Goal: Transaction & Acquisition: Purchase product/service

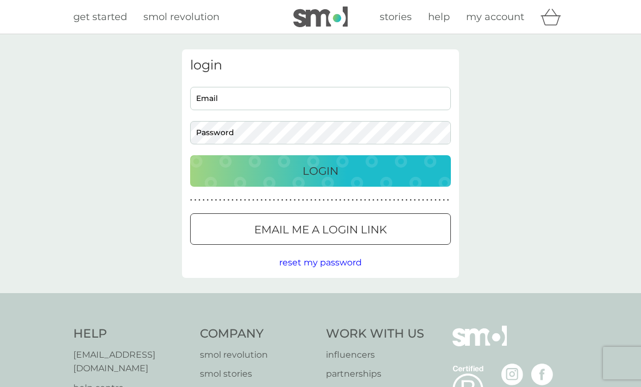
click at [337, 103] on input "Email" at bounding box center [320, 98] width 261 height 23
type input "[EMAIL_ADDRESS][DOMAIN_NAME]"
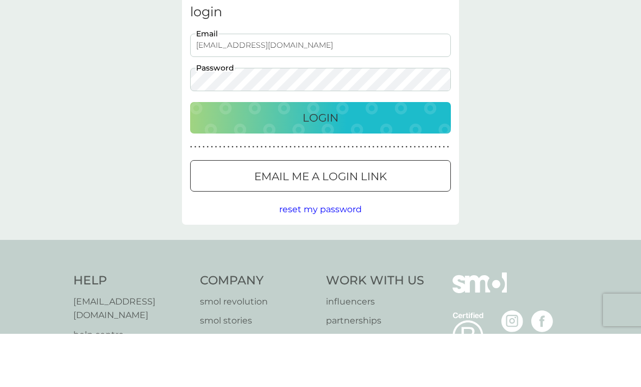
click at [399, 162] on div "Login" at bounding box center [320, 170] width 239 height 17
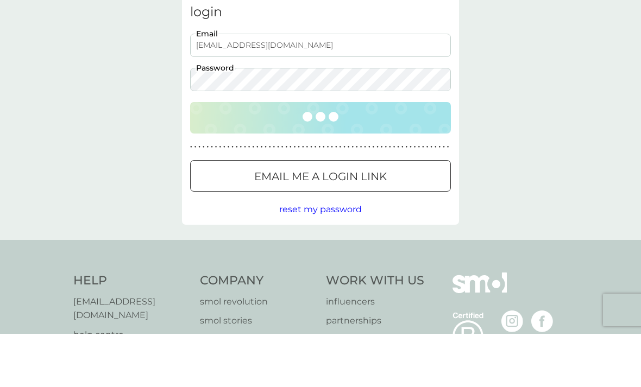
scroll to position [53, 0]
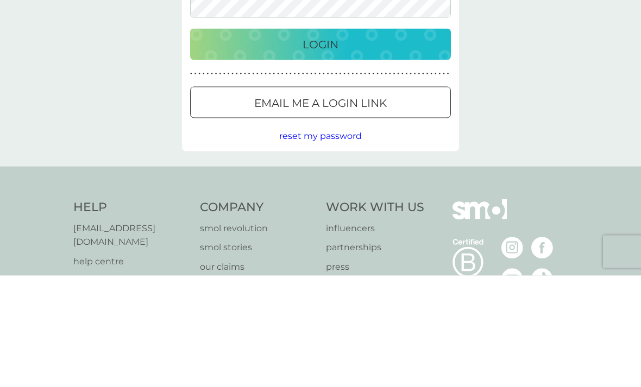
click at [408, 206] on div "Email me a login link" at bounding box center [321, 214] width 260 height 17
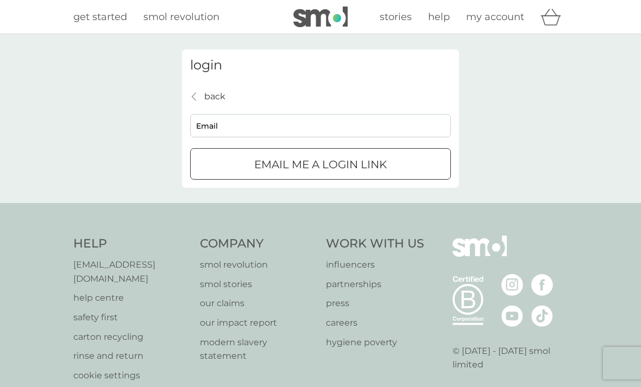
click at [212, 123] on input "Email" at bounding box center [320, 125] width 261 height 23
type input "rosie_1701@hotmail.com"
click at [418, 171] on div "Email me a login link" at bounding box center [321, 164] width 260 height 17
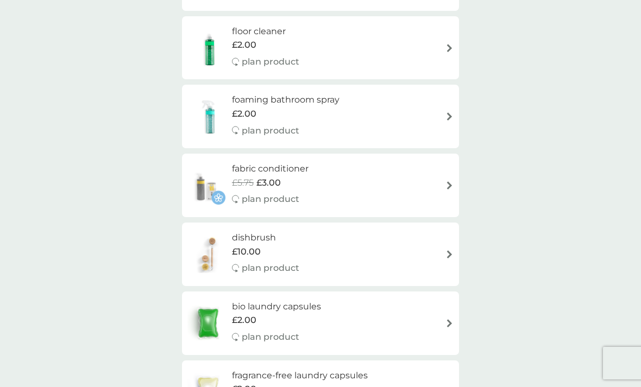
scroll to position [1073, 0]
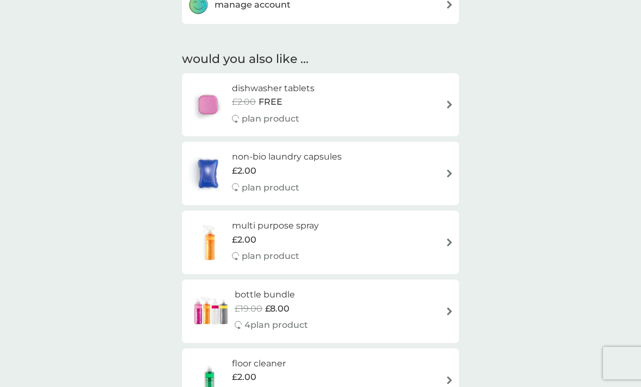
click at [381, 97] on div "dishwasher tablets £2.00 FREE plan product" at bounding box center [320, 104] width 266 height 47
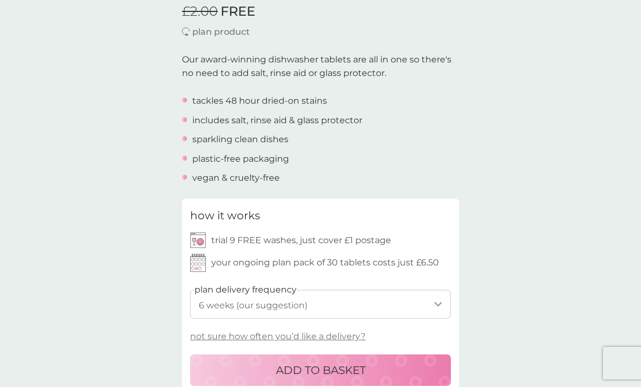
scroll to position [310, 0]
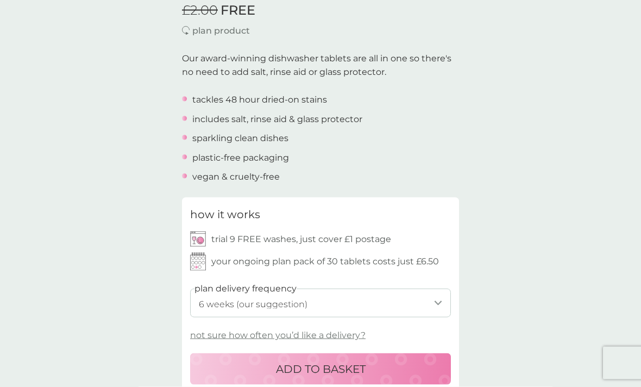
click at [433, 300] on select "1 week 2 weeks 3 weeks 4 weeks 5 weeks 6 weeks (our suggestion) 7 weeks 8 weeks…" at bounding box center [320, 303] width 261 height 29
select select "28"
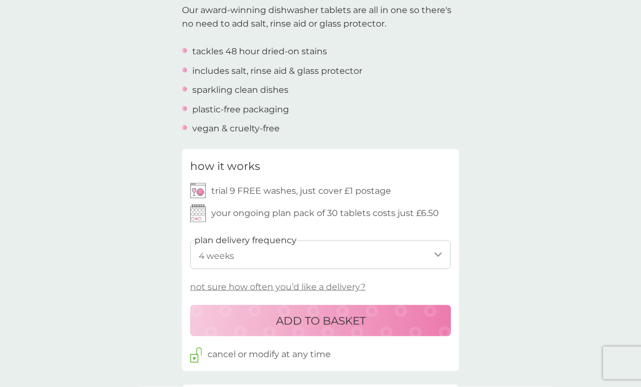
scroll to position [391, 0]
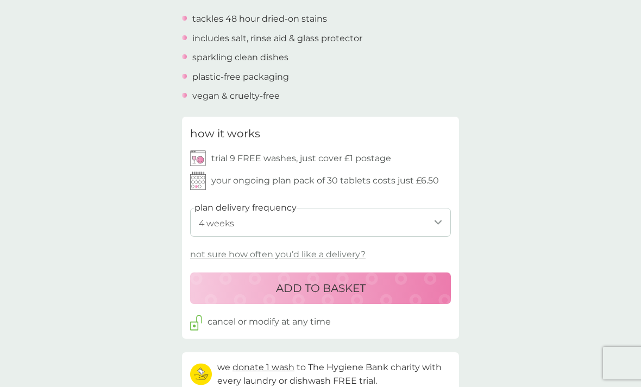
click at [381, 274] on button "ADD TO BASKET" at bounding box center [320, 289] width 261 height 32
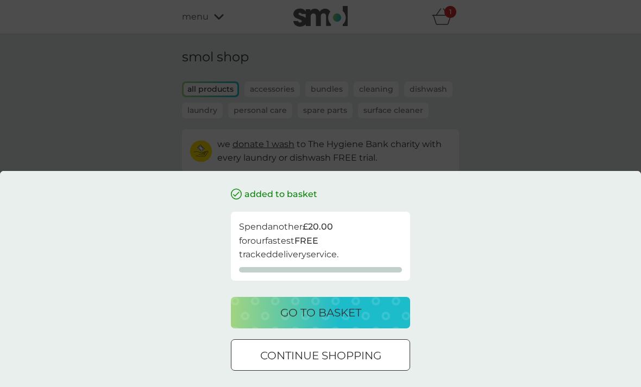
click at [354, 364] on p "continue shopping" at bounding box center [320, 355] width 121 height 17
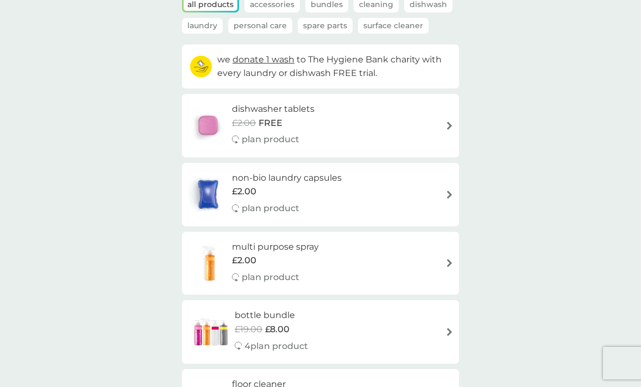
scroll to position [85, 0]
click at [364, 203] on div "non-bio laundry capsules £2.00 plan product" at bounding box center [320, 194] width 266 height 47
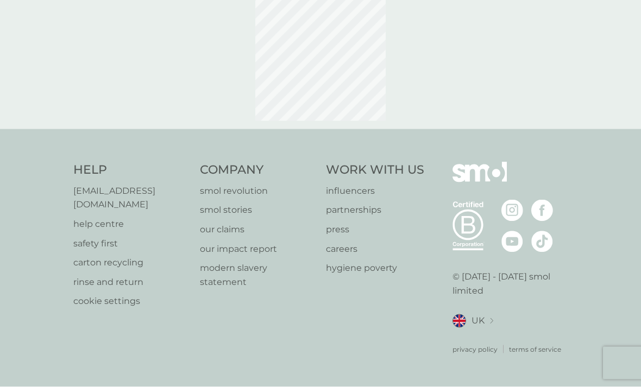
scroll to position [2, 0]
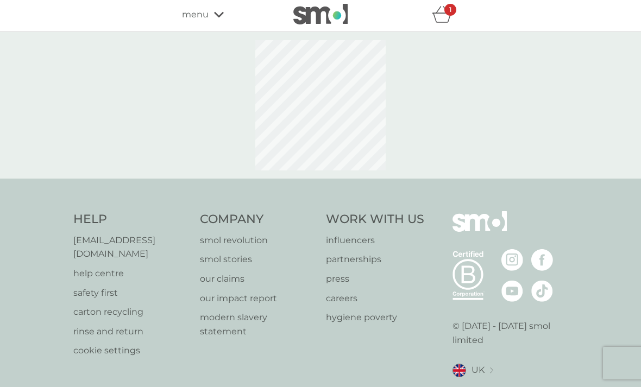
select select "42"
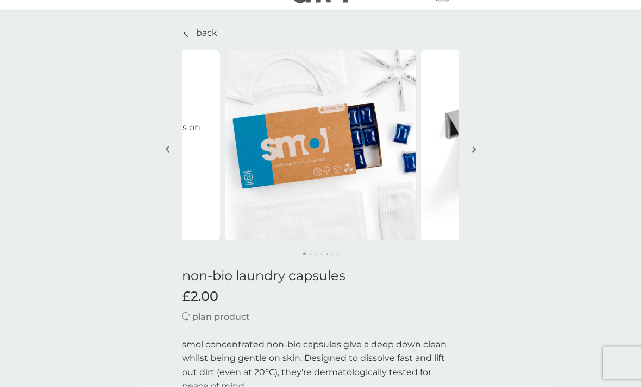
scroll to position [0, 0]
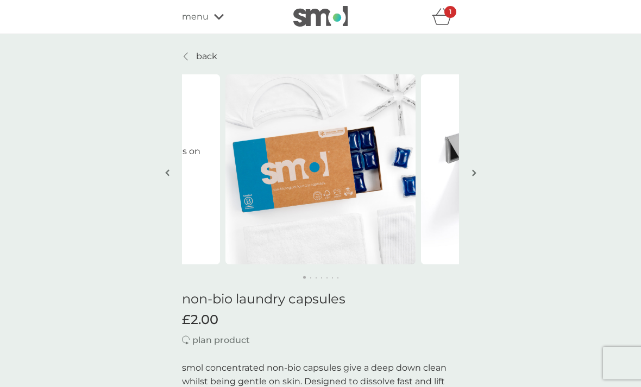
click at [437, 14] on icon "basket" at bounding box center [438, 12] width 5 height 7
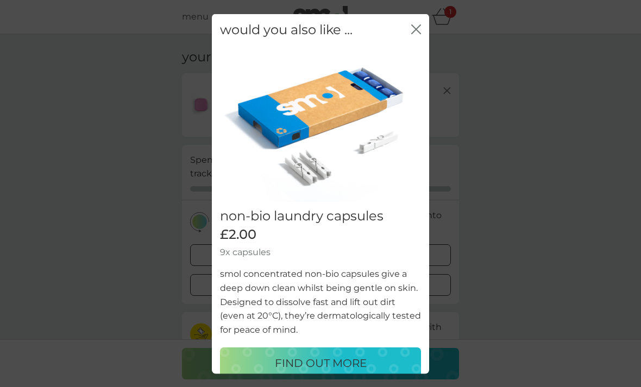
click at [411, 25] on icon "close" at bounding box center [416, 29] width 10 height 10
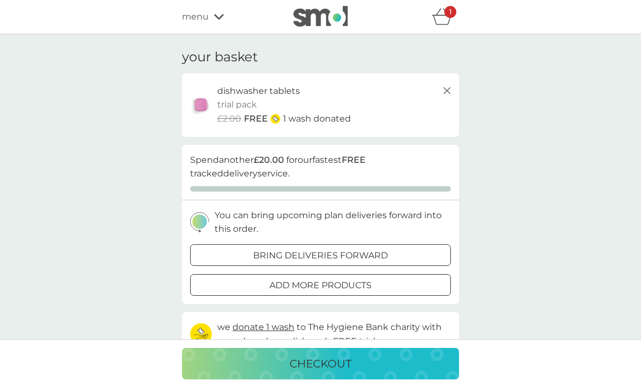
click at [279, 92] on p "dishwasher tablets" at bounding box center [258, 91] width 83 height 14
click at [236, 103] on p "trial pack" at bounding box center [237, 105] width 40 height 14
click at [206, 102] on img at bounding box center [200, 104] width 27 height 25
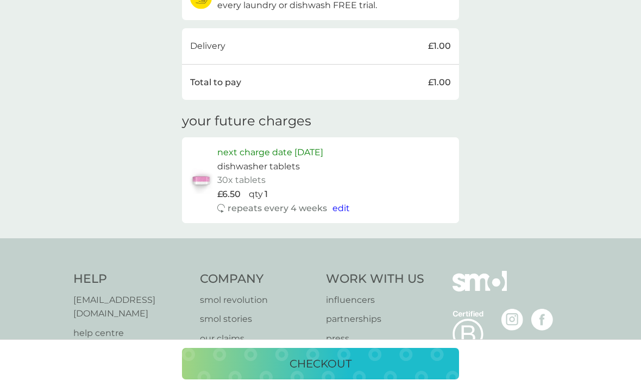
scroll to position [338, 0]
click at [277, 144] on p "next charge date 22nd Sep 2025" at bounding box center [270, 151] width 106 height 14
click at [257, 160] on p "dishwasher tablets" at bounding box center [258, 165] width 83 height 14
click at [204, 174] on img at bounding box center [200, 178] width 27 height 27
click at [323, 148] on p "next charge date 22nd Sep 2025" at bounding box center [270, 151] width 106 height 14
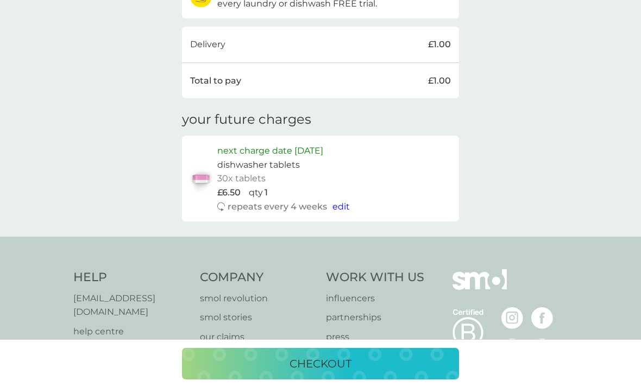
click at [323, 148] on p "next charge date 22nd Sep 2025" at bounding box center [270, 151] width 106 height 14
click at [311, 150] on p "next charge date 22nd Sep 2025" at bounding box center [270, 151] width 106 height 14
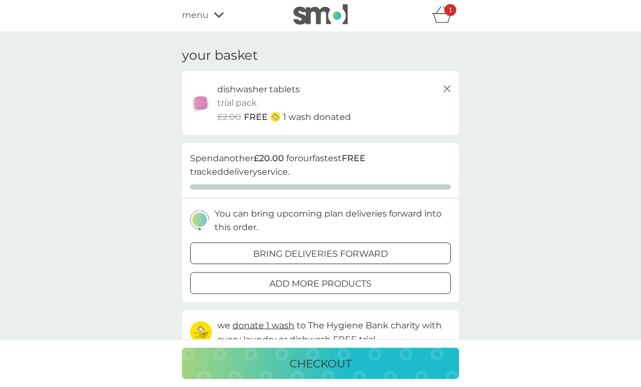
scroll to position [0, 0]
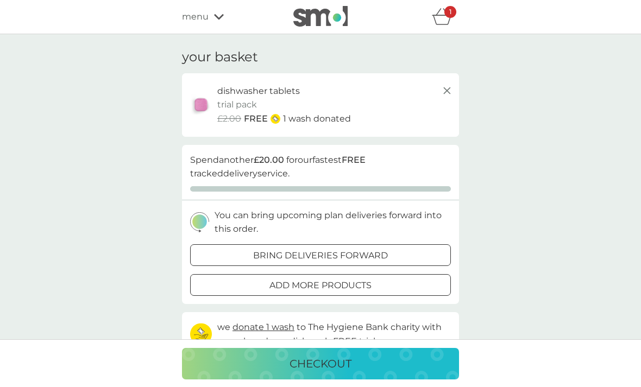
click at [217, 14] on icon at bounding box center [219, 17] width 10 height 7
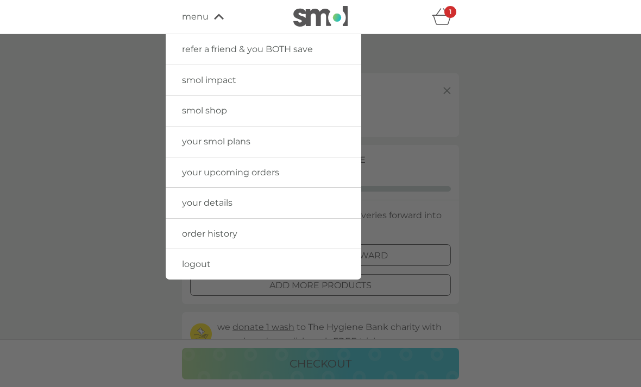
click at [231, 106] on link "smol shop" at bounding box center [264, 111] width 196 height 30
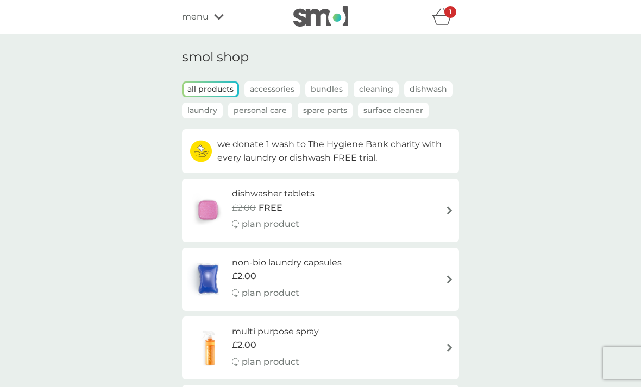
click at [281, 194] on h6 "dishwasher tablets" at bounding box center [273, 194] width 83 height 14
select select "42"
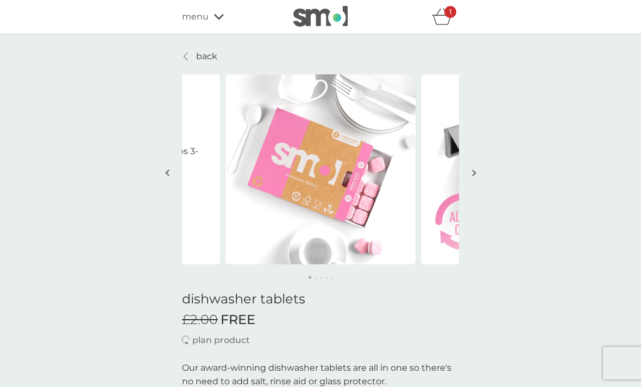
click at [441, 23] on icon "basket" at bounding box center [442, 16] width 21 height 17
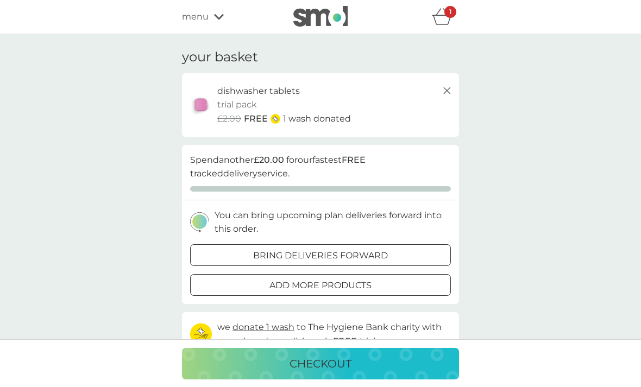
click at [212, 14] on div "menu" at bounding box center [228, 17] width 92 height 14
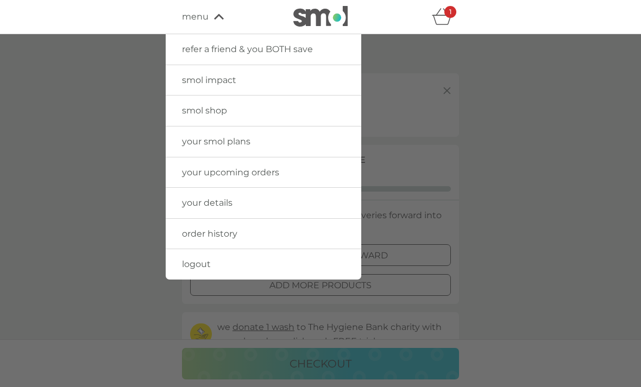
click at [257, 105] on link "smol shop" at bounding box center [264, 111] width 196 height 30
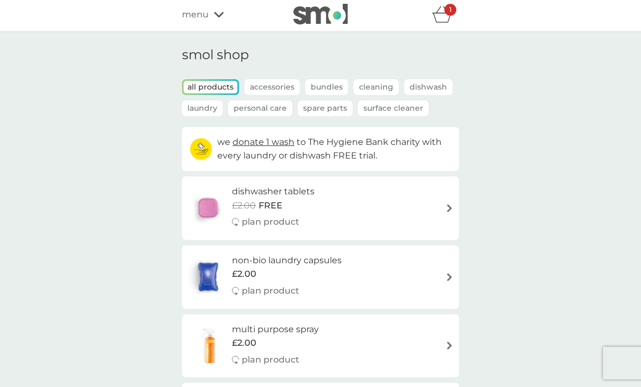
scroll to position [2, 0]
click at [399, 275] on div "non-bio laundry capsules £2.00 plan product" at bounding box center [320, 277] width 266 height 47
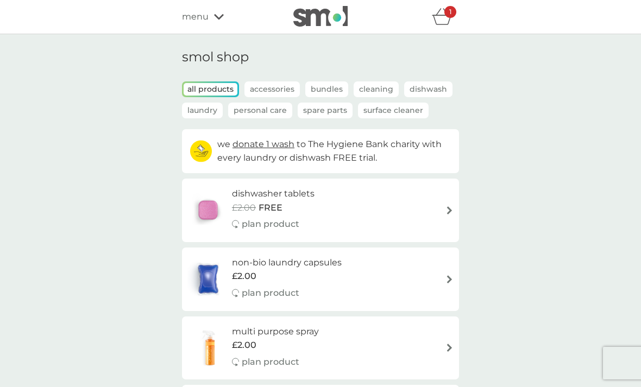
select select "42"
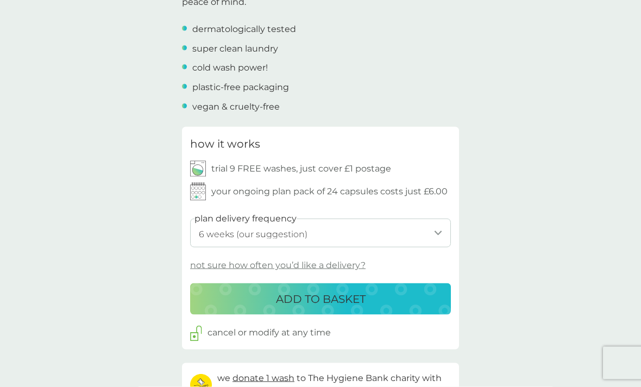
scroll to position [408, 0]
click at [396, 293] on div "ADD TO BASKET" at bounding box center [320, 298] width 239 height 17
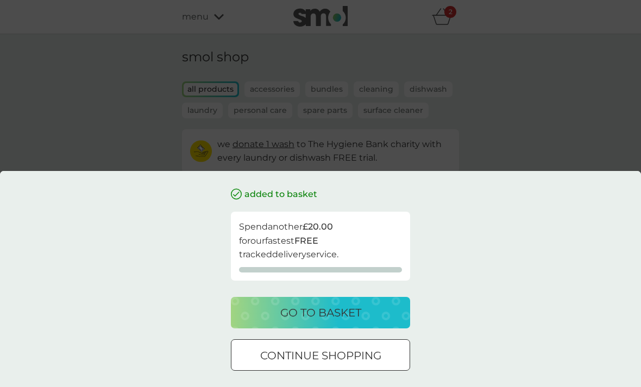
click at [354, 322] on p "go to basket" at bounding box center [320, 312] width 81 height 17
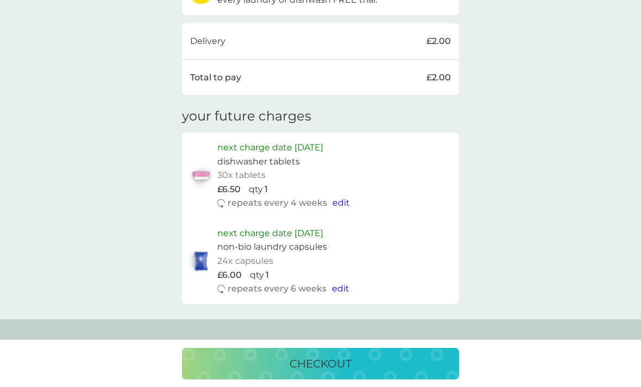
scroll to position [404, 0]
click at [327, 373] on p "checkout" at bounding box center [320, 363] width 62 height 17
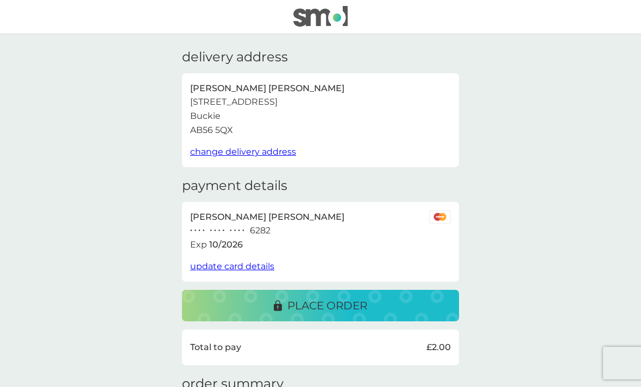
click at [329, 22] on img at bounding box center [320, 16] width 54 height 21
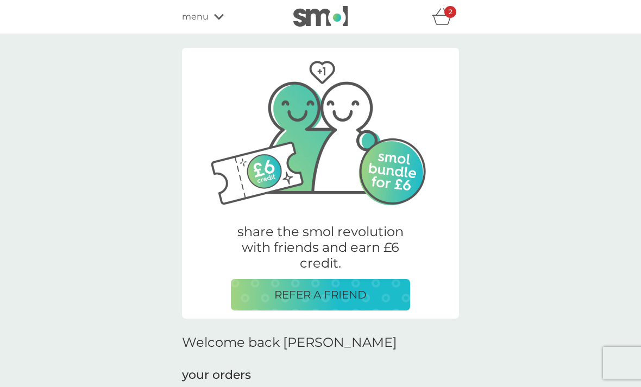
click at [215, 10] on div "menu" at bounding box center [228, 17] width 92 height 14
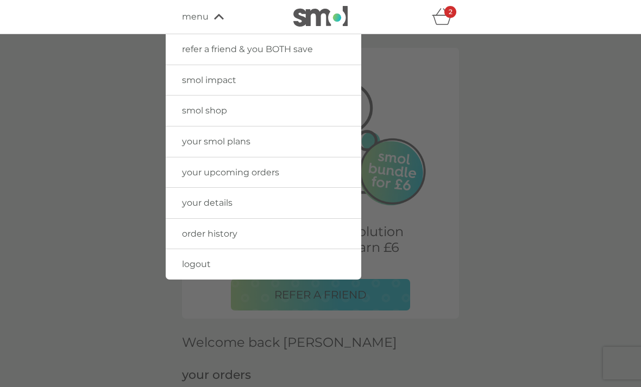
click at [248, 204] on link "your details" at bounding box center [264, 203] width 196 height 30
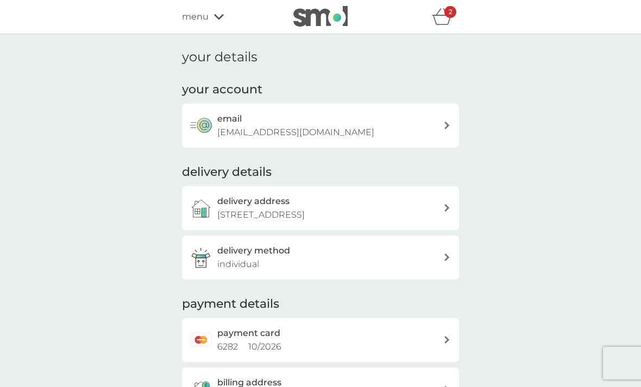
click at [235, 59] on h1 "your details" at bounding box center [219, 57] width 75 height 16
click at [380, 132] on div "email rosie_1701@hotmail.com" at bounding box center [330, 126] width 226 height 28
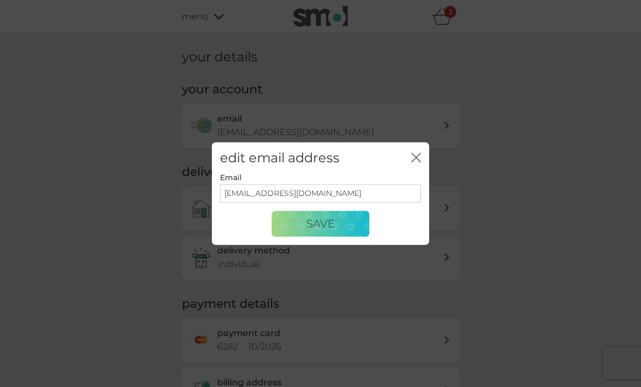
click at [409, 152] on div "edit email address close" at bounding box center [320, 158] width 217 height 32
click at [411, 163] on button "close" at bounding box center [416, 158] width 10 height 11
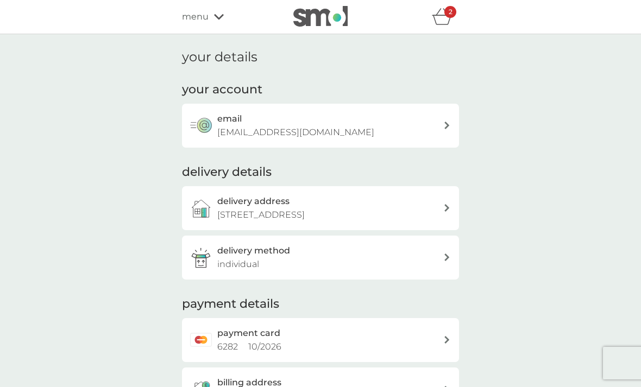
click at [305, 210] on p "11 Richmond Place, Portgordon, Buckie, AB56 5QX" at bounding box center [260, 215] width 87 height 14
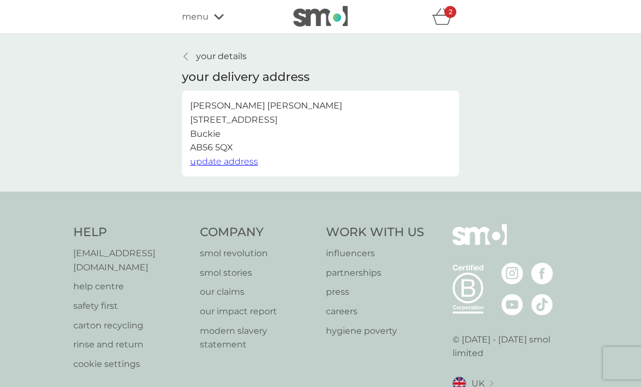
click at [244, 158] on span "update address" at bounding box center [224, 161] width 68 height 10
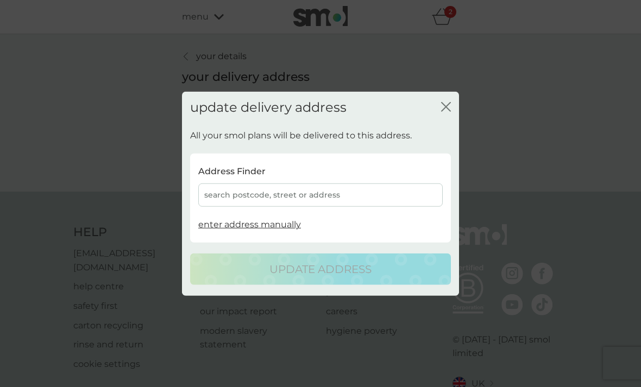
click at [446, 103] on icon "close" at bounding box center [446, 107] width 10 height 10
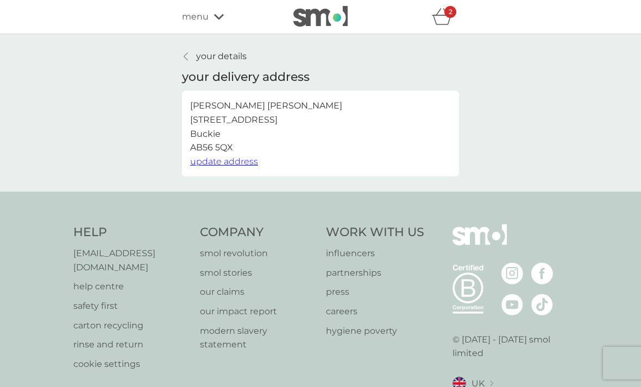
click at [233, 162] on span "update address" at bounding box center [224, 161] width 68 height 10
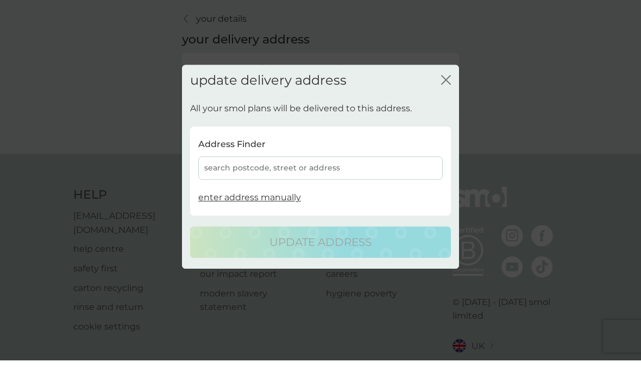
scroll to position [11, 0]
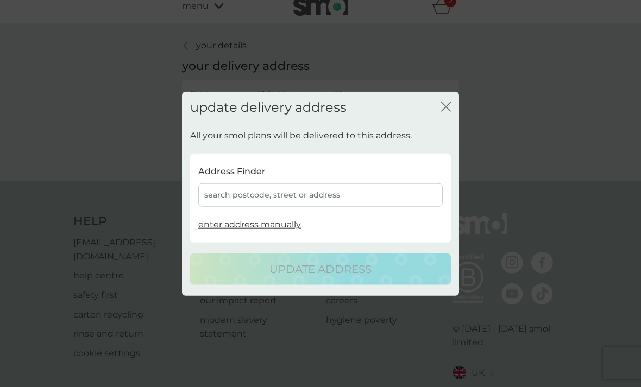
click at [442, 111] on icon "close" at bounding box center [446, 107] width 10 height 10
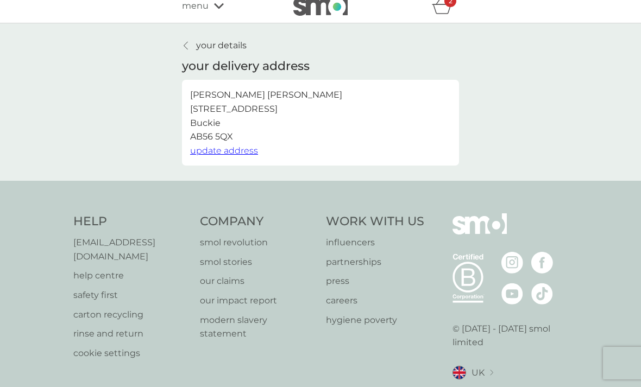
click at [225, 51] on p "your details" at bounding box center [221, 46] width 51 height 14
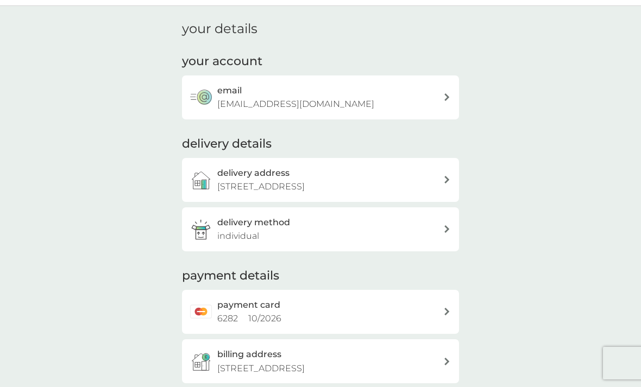
scroll to position [38, 0]
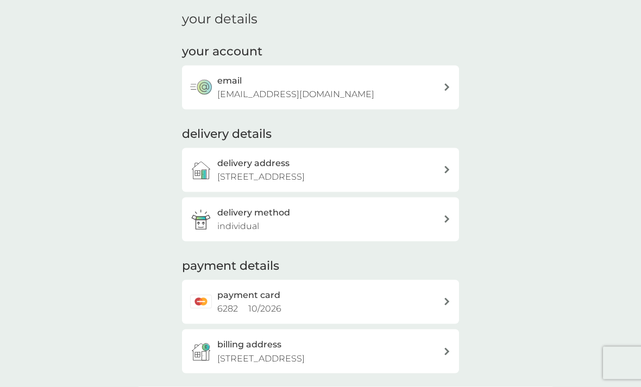
click at [398, 225] on div "delivery method individual" at bounding box center [330, 220] width 226 height 28
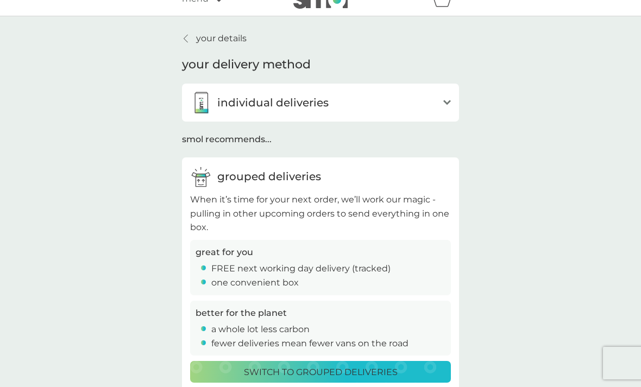
scroll to position [17, 0]
click at [229, 40] on p "your details" at bounding box center [221, 39] width 51 height 14
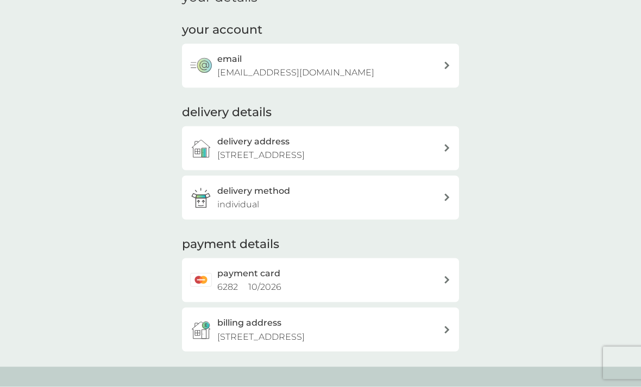
scroll to position [60, 0]
click at [401, 277] on div "payment card 6282 10 / 2026" at bounding box center [330, 281] width 226 height 28
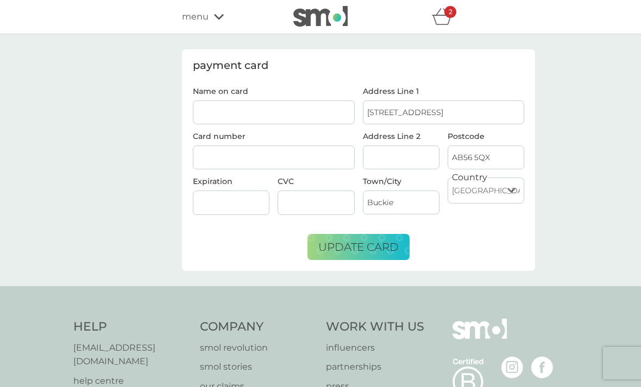
click at [298, 111] on input "Name on card" at bounding box center [274, 112] width 162 height 24
type input "Miss Mary R P Tough"
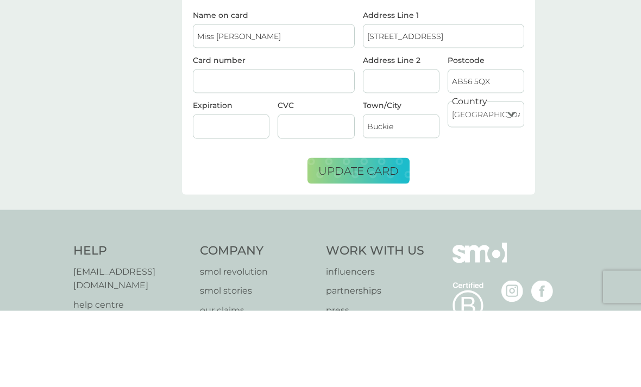
click at [248, 191] on div at bounding box center [231, 203] width 77 height 24
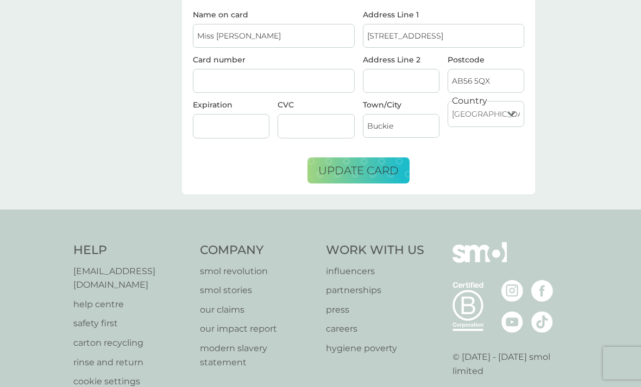
scroll to position [76, 0]
click at [380, 165] on span "update card" at bounding box center [358, 171] width 80 height 13
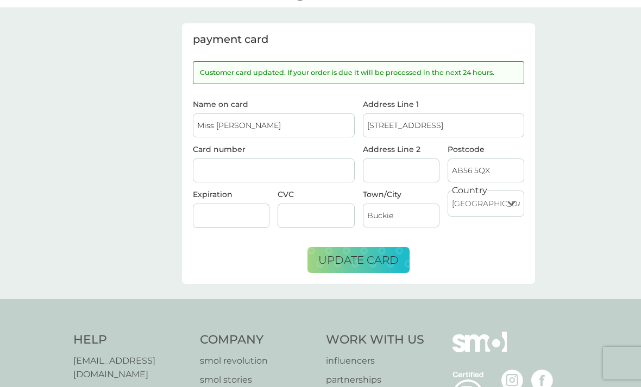
scroll to position [0, 0]
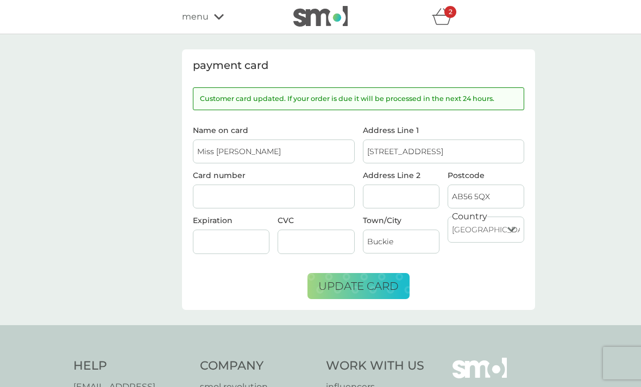
click at [450, 17] on div "2" at bounding box center [450, 12] width 12 height 12
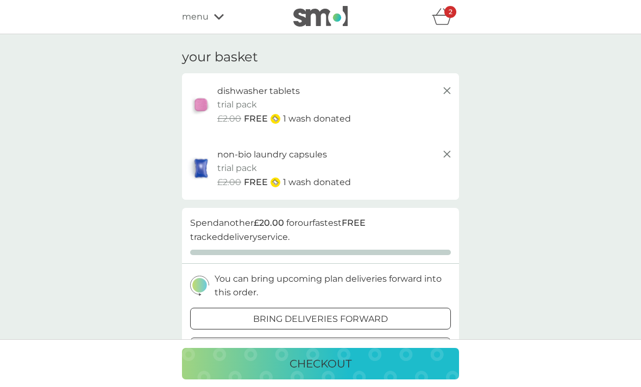
click at [395, 360] on div "checkout" at bounding box center [320, 363] width 255 height 17
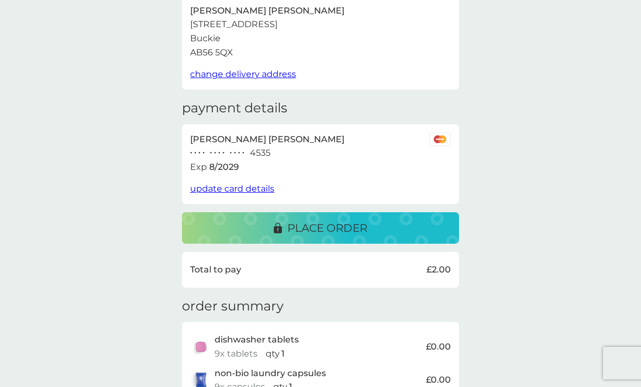
scroll to position [77, 0]
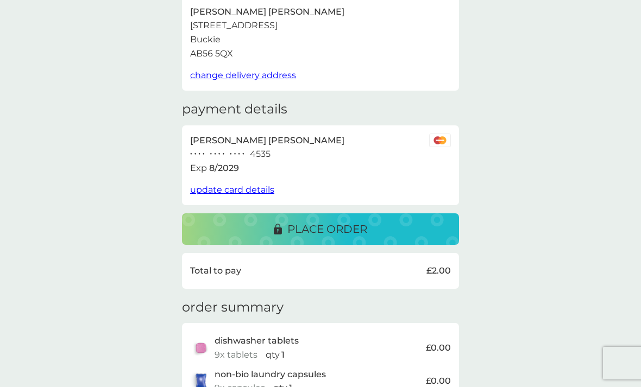
click at [403, 221] on div "place order" at bounding box center [320, 229] width 255 height 17
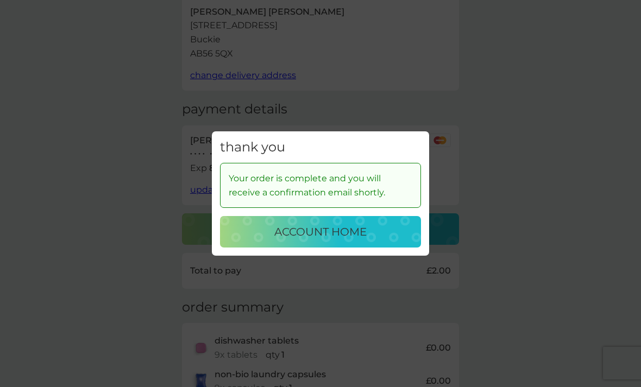
click at [376, 223] on div "account home" at bounding box center [320, 231] width 179 height 17
